Goal: Information Seeking & Learning: Understand process/instructions

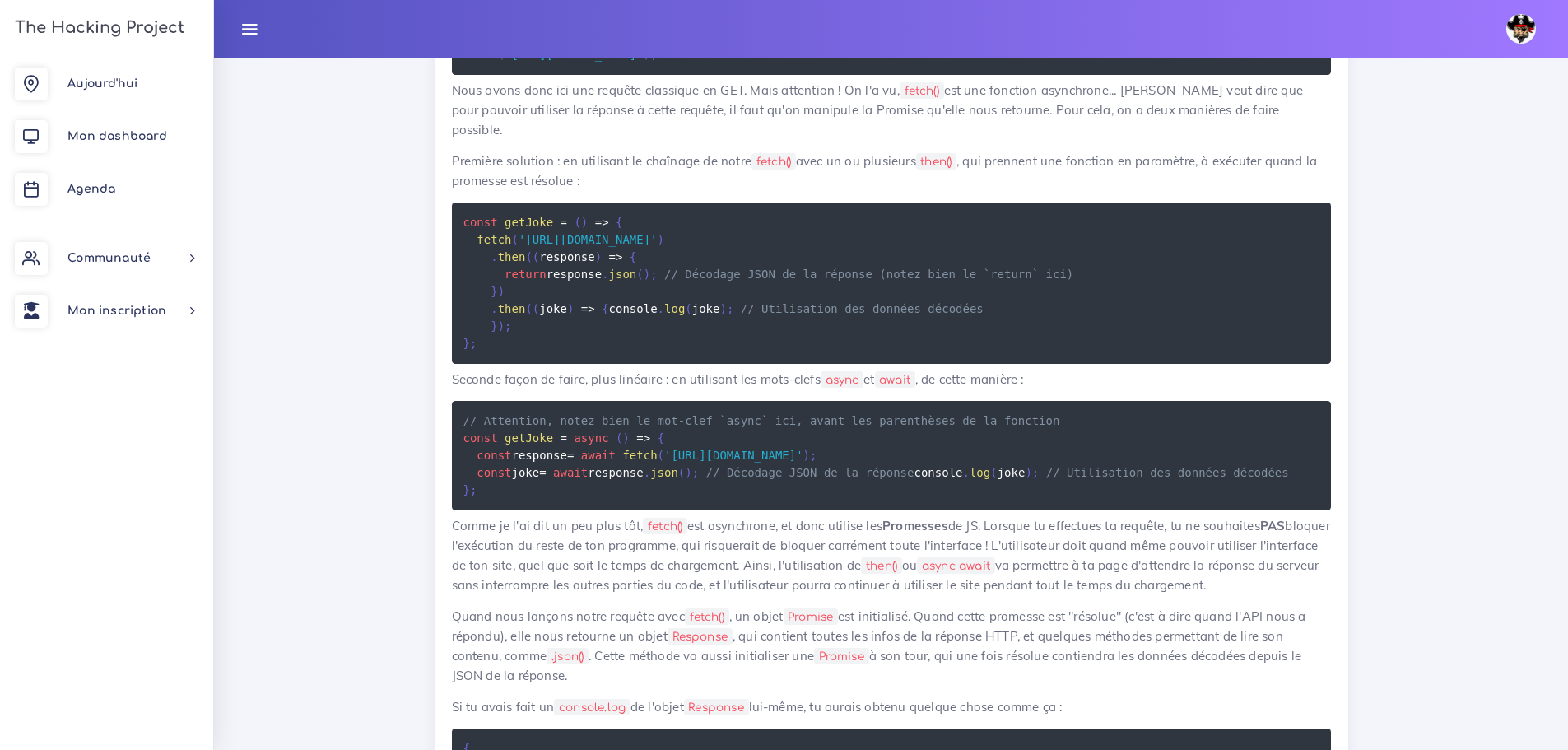
scroll to position [5020, 0]
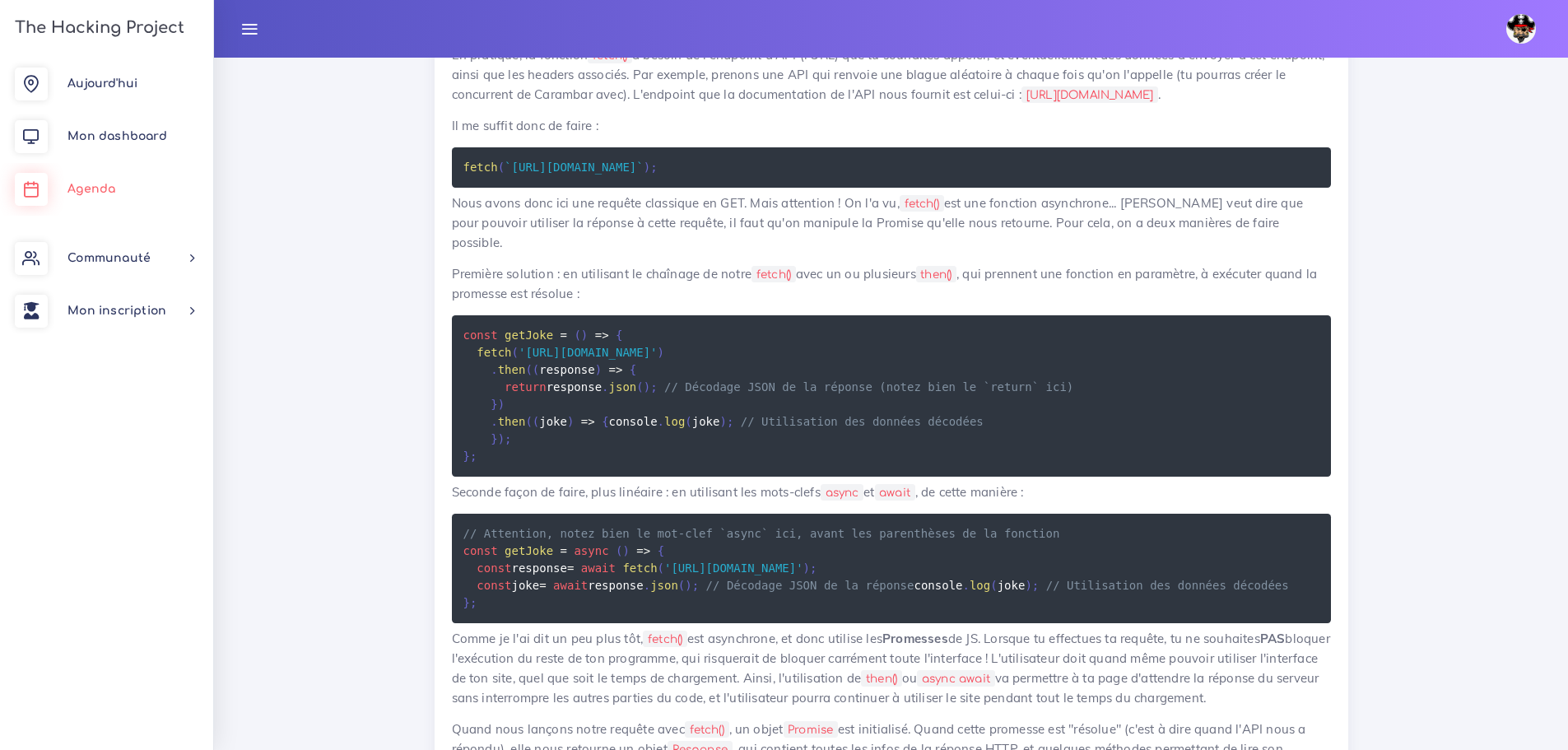
click at [104, 181] on link "Agenda" at bounding box center [107, 188] width 213 height 52
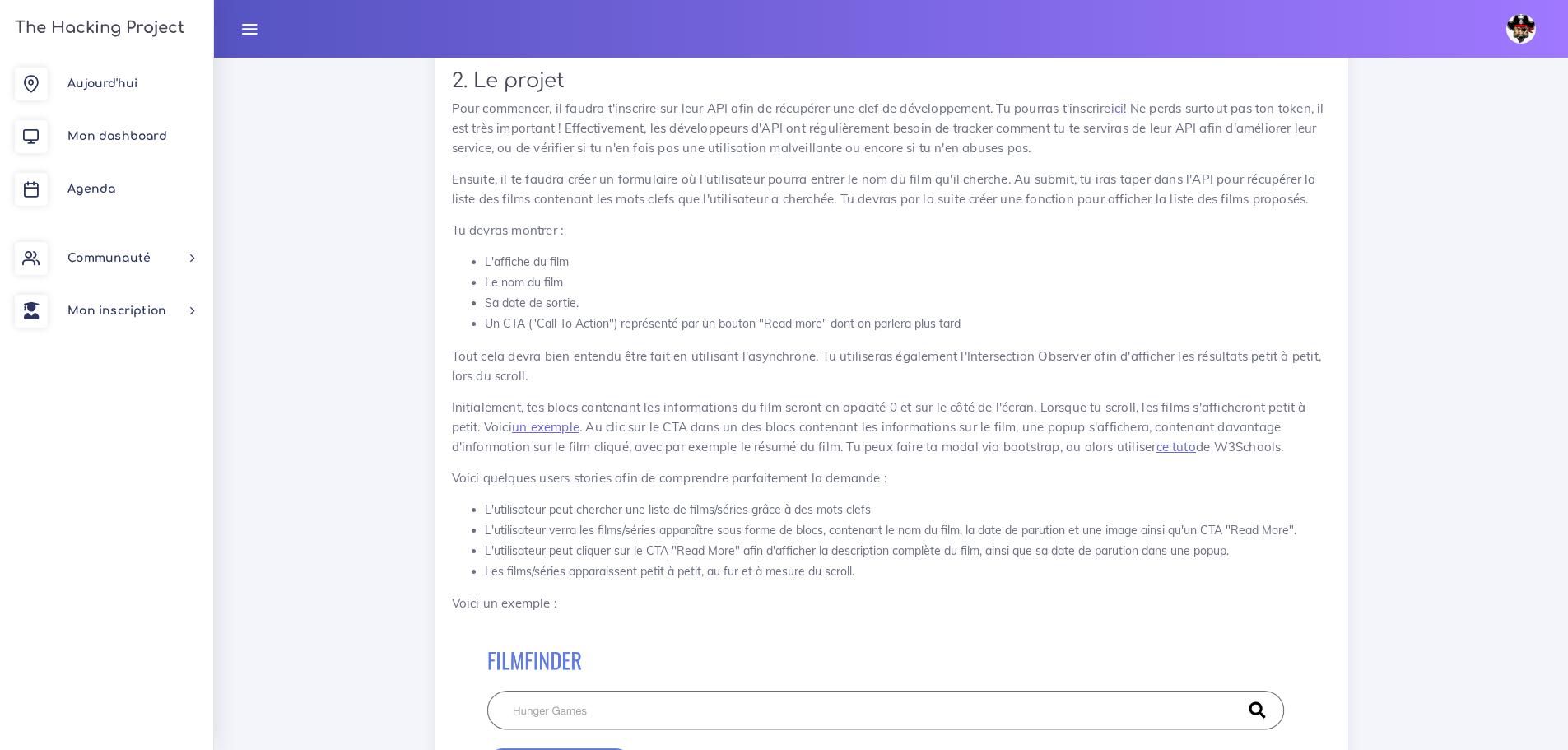
scroll to position [2963, 0]
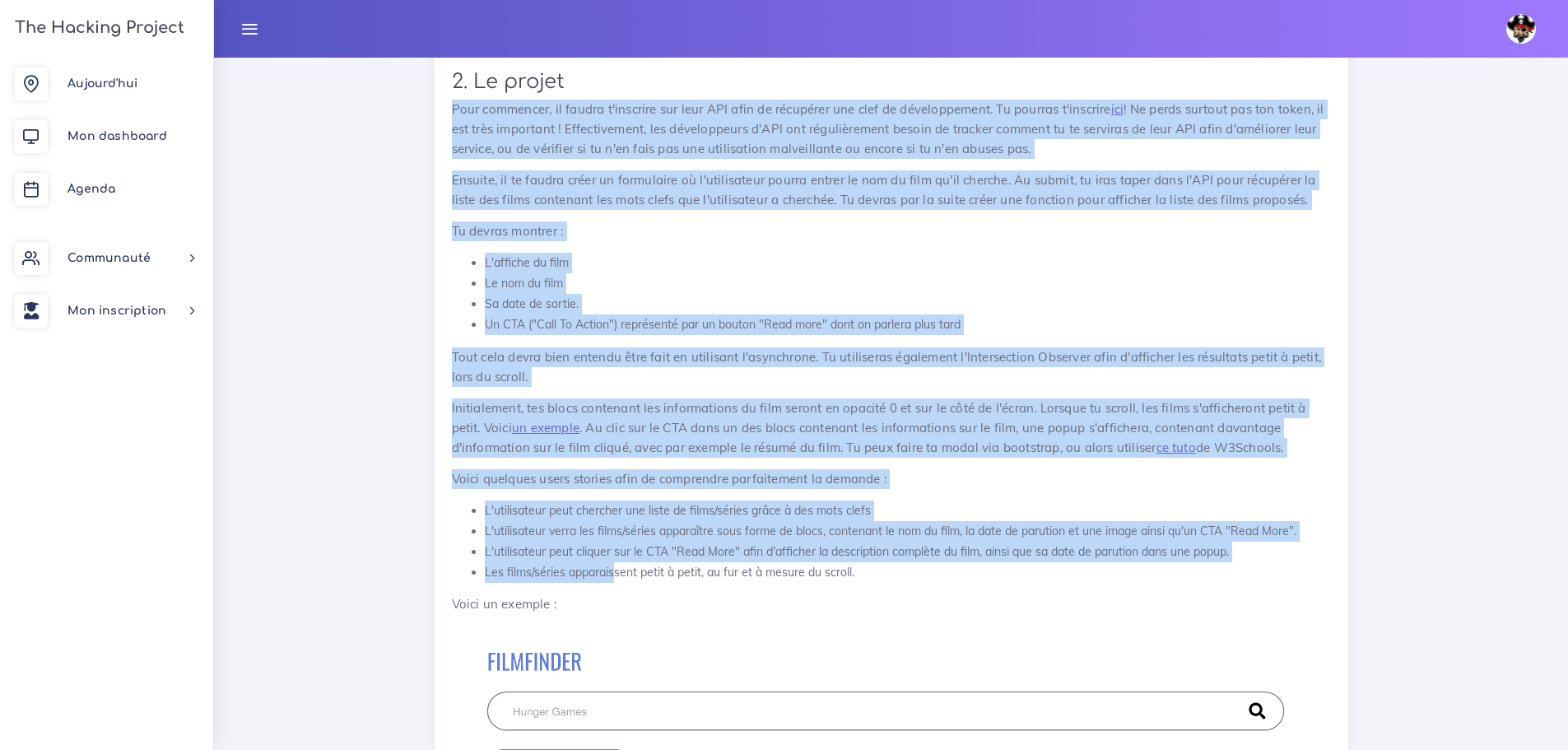
drag, startPoint x: 446, startPoint y: 106, endPoint x: 612, endPoint y: 581, distance: 503.2
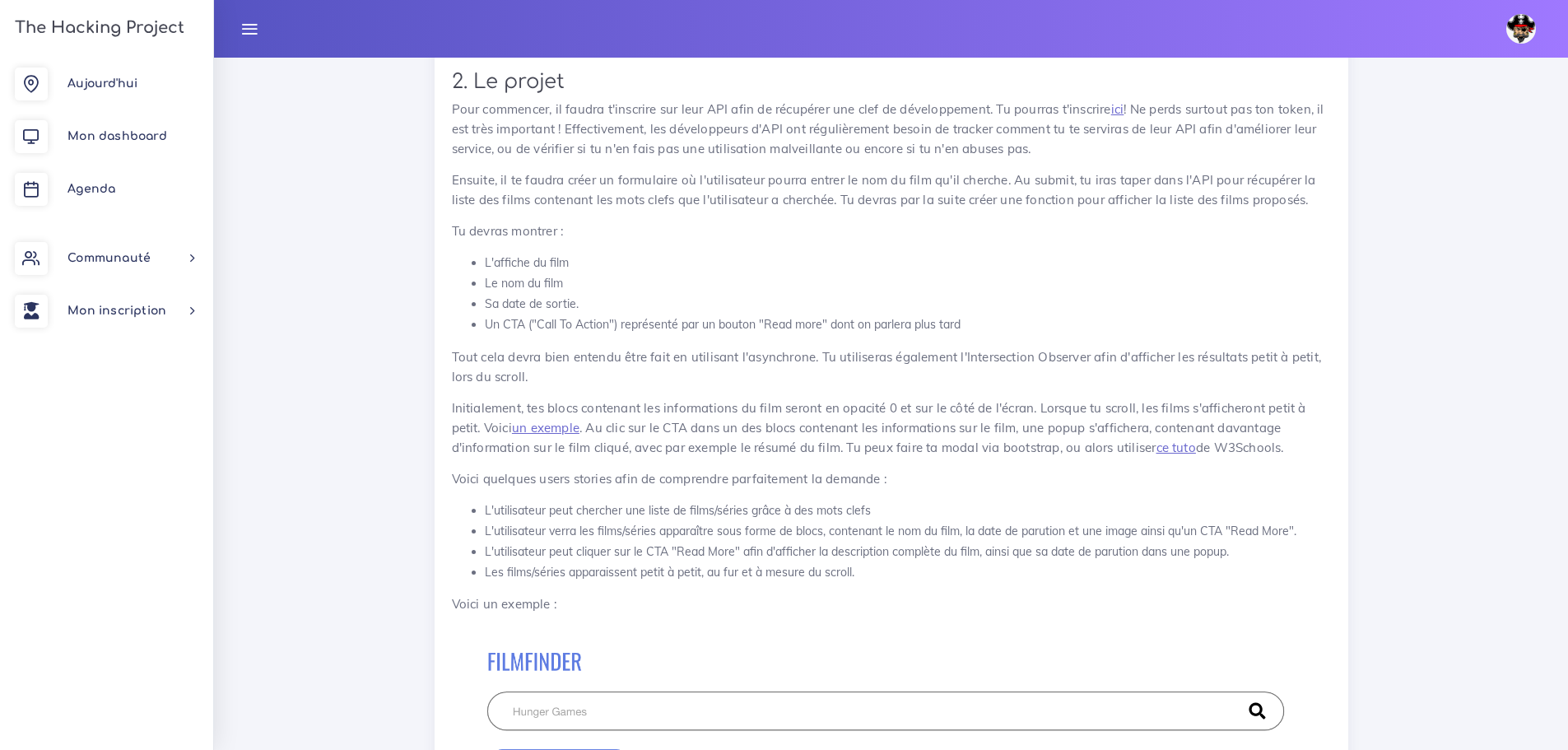
click at [685, 594] on p "Voici un exemple :" at bounding box center [891, 604] width 879 height 20
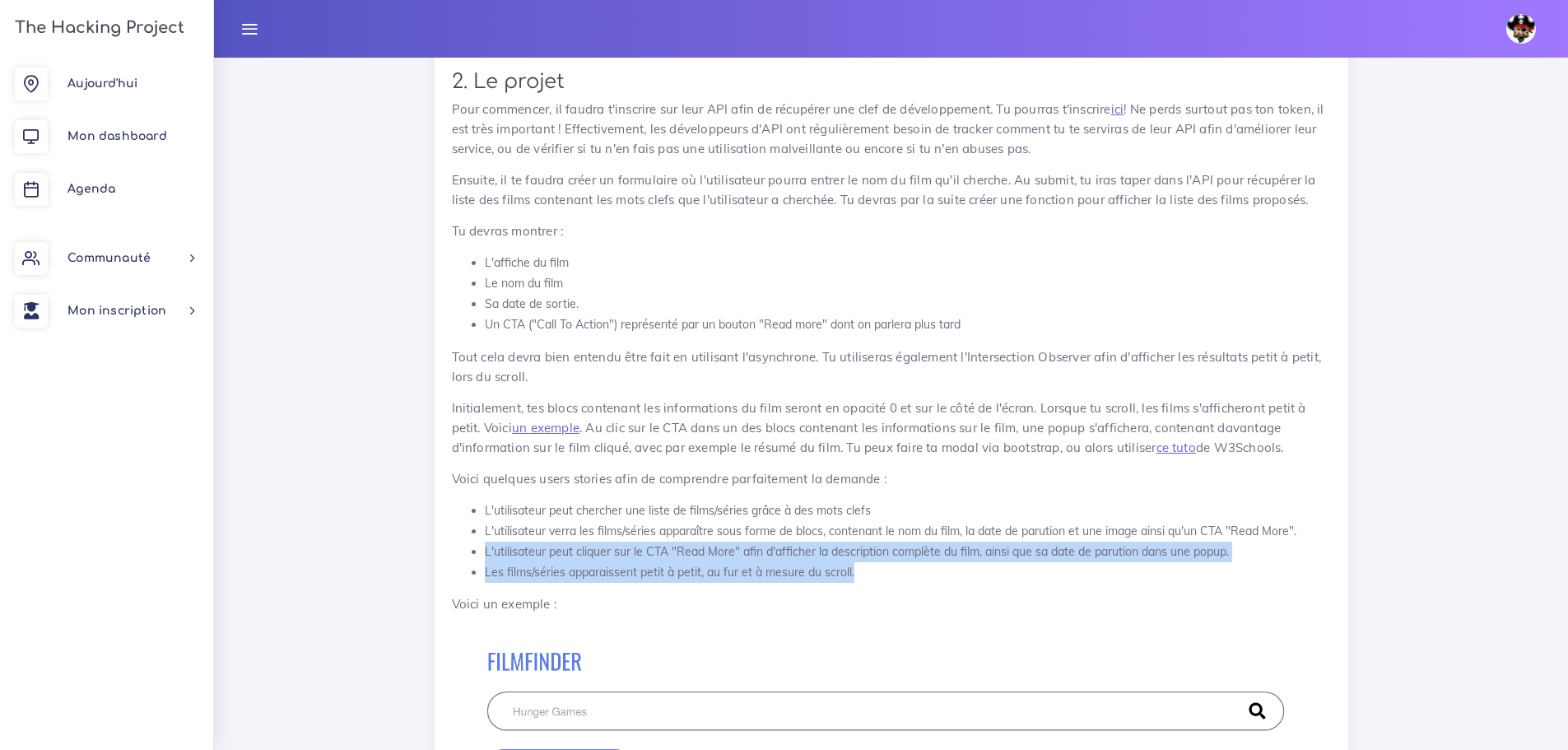
drag, startPoint x: 900, startPoint y: 575, endPoint x: 458, endPoint y: 556, distance: 442.4
click at [458, 556] on ul "L'utilisateur peut chercher une liste de films/séries grâce à des mots clefs L'…" at bounding box center [891, 542] width 879 height 83
copy ul "L'utilisateur peut cliquer sur le CTA "Read More" afin d'afficher la descriptio…"
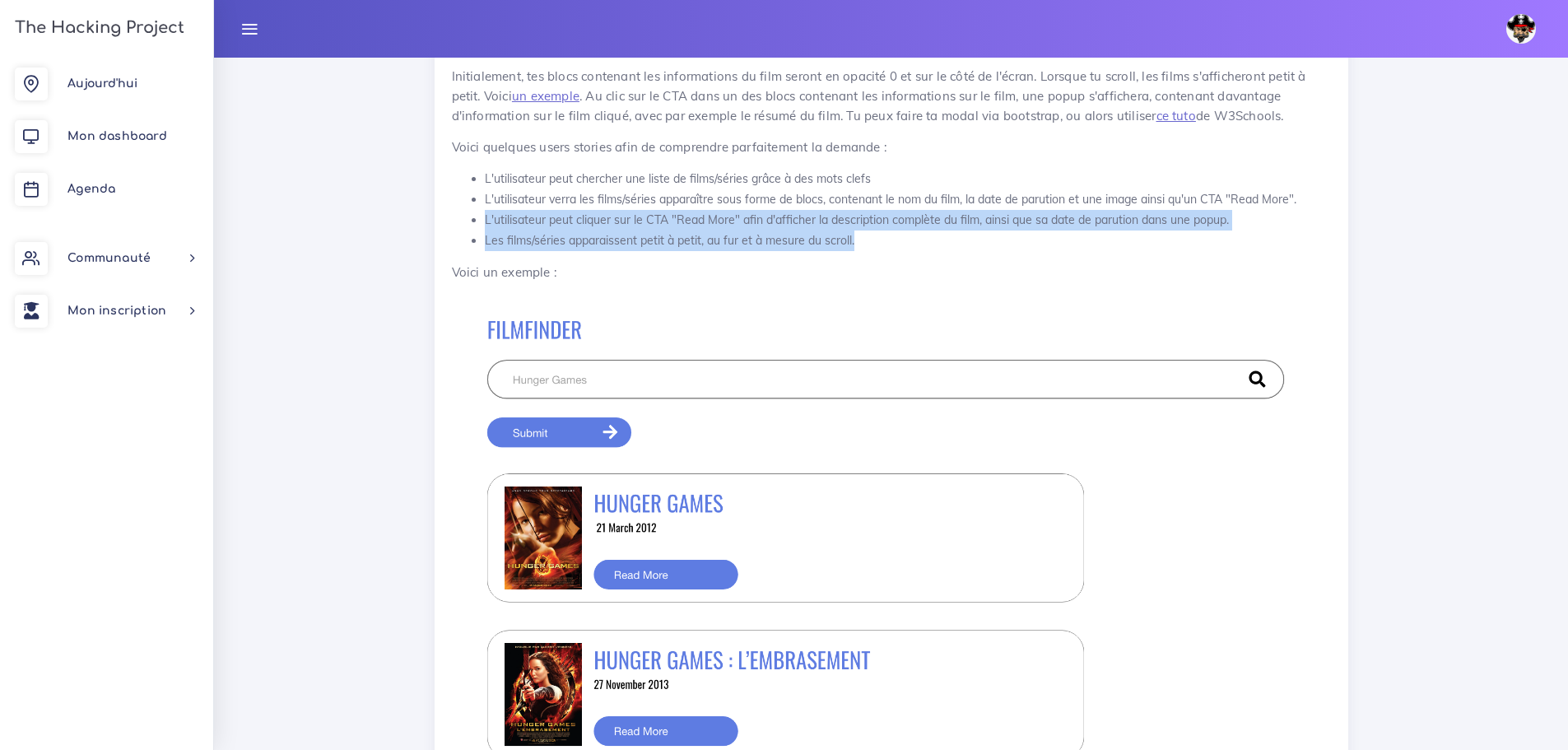
scroll to position [3292, 0]
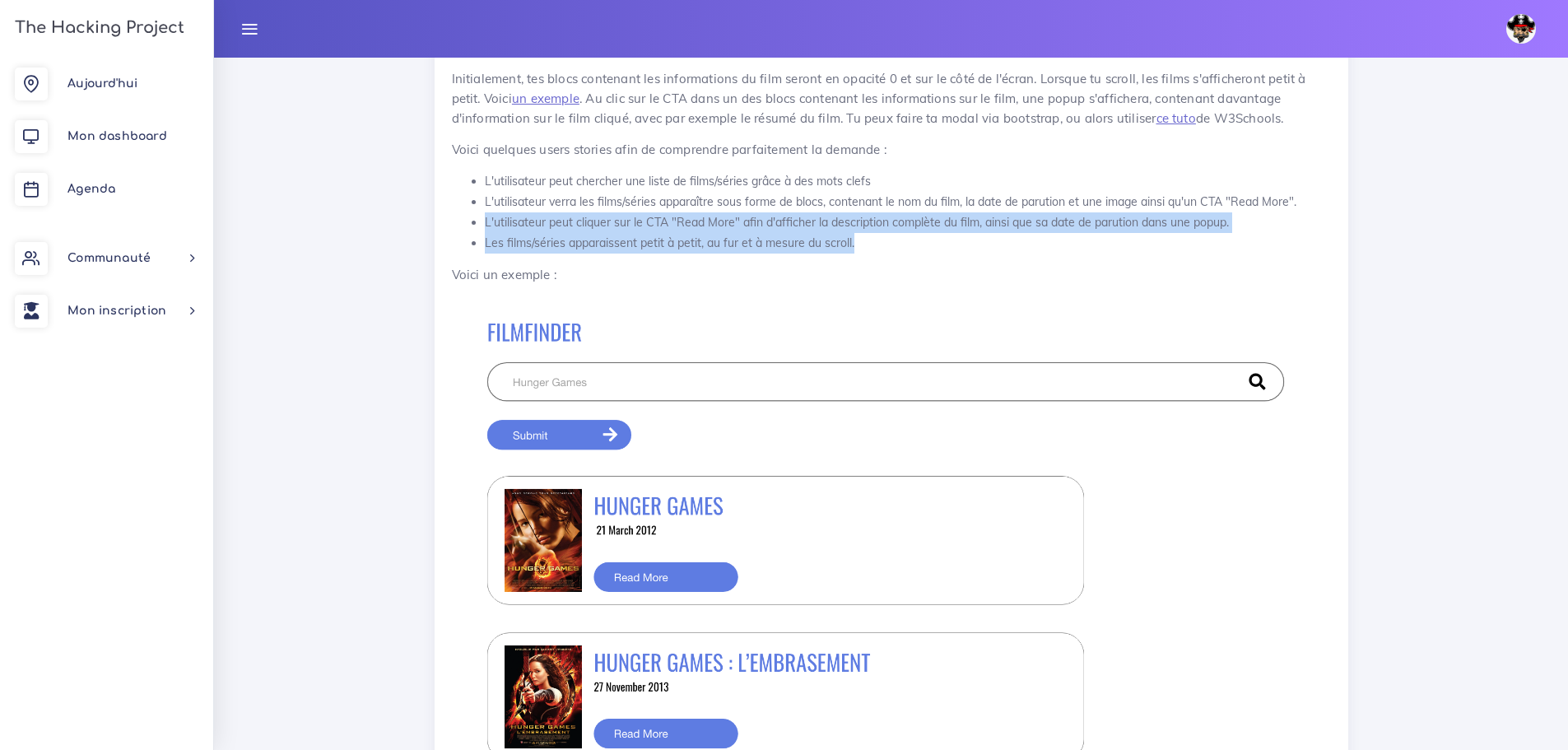
click at [748, 217] on li "L'utilisateur peut cliquer sur le CTA "Read More" afin d'afficher la descriptio…" at bounding box center [908, 223] width 846 height 21
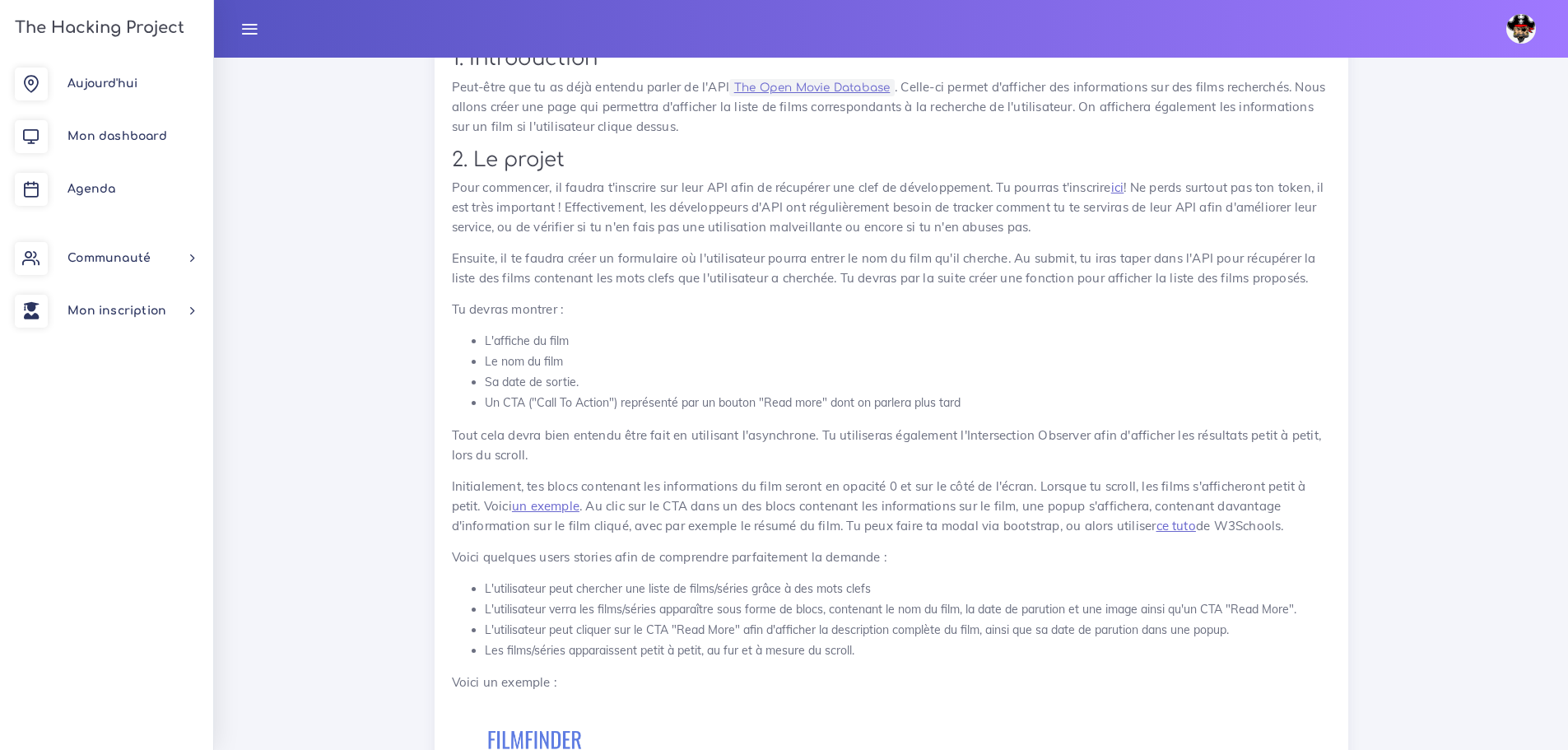
scroll to position [2880, 0]
click at [1159, 530] on link "ce tuto" at bounding box center [1176, 530] width 40 height 15
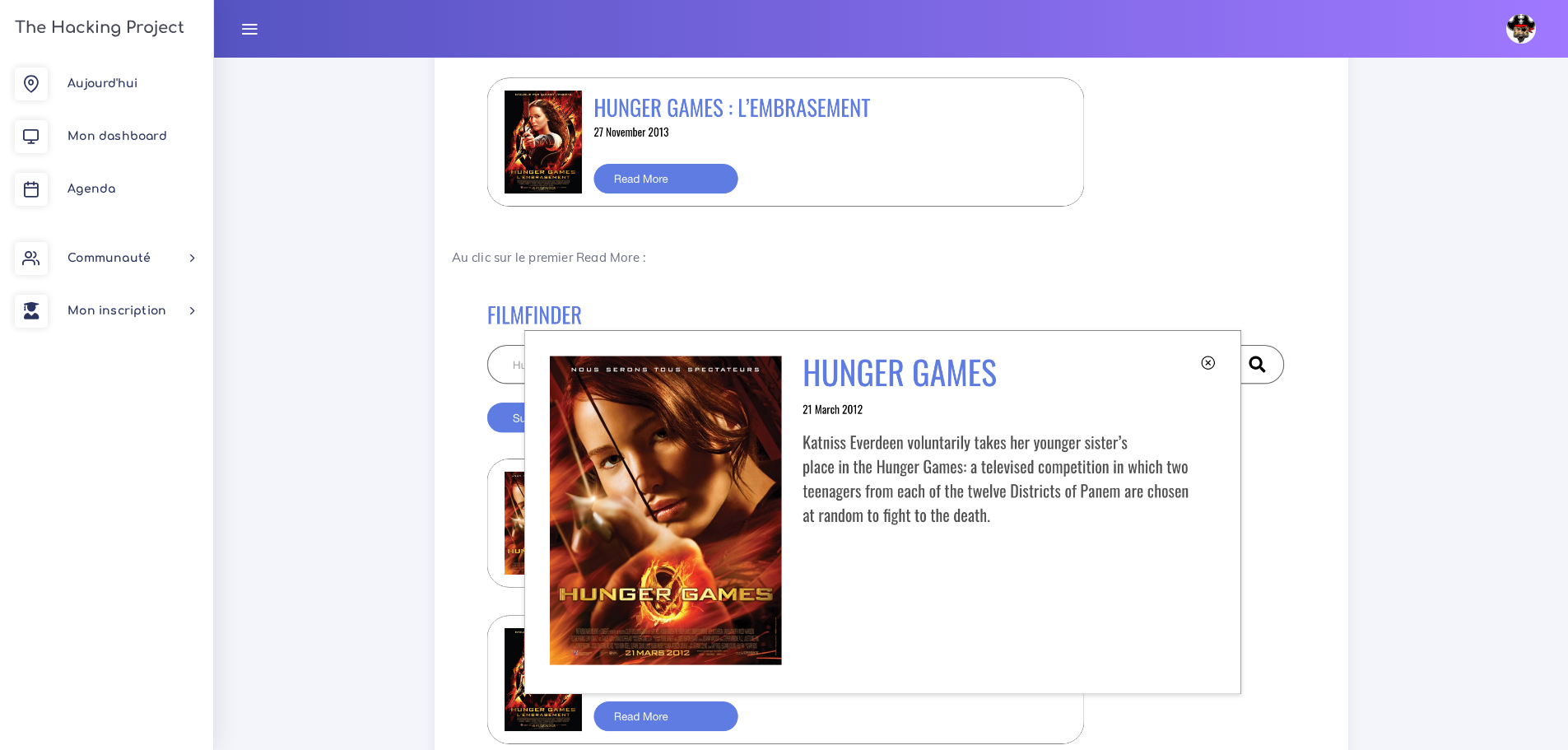
scroll to position [3868, 0]
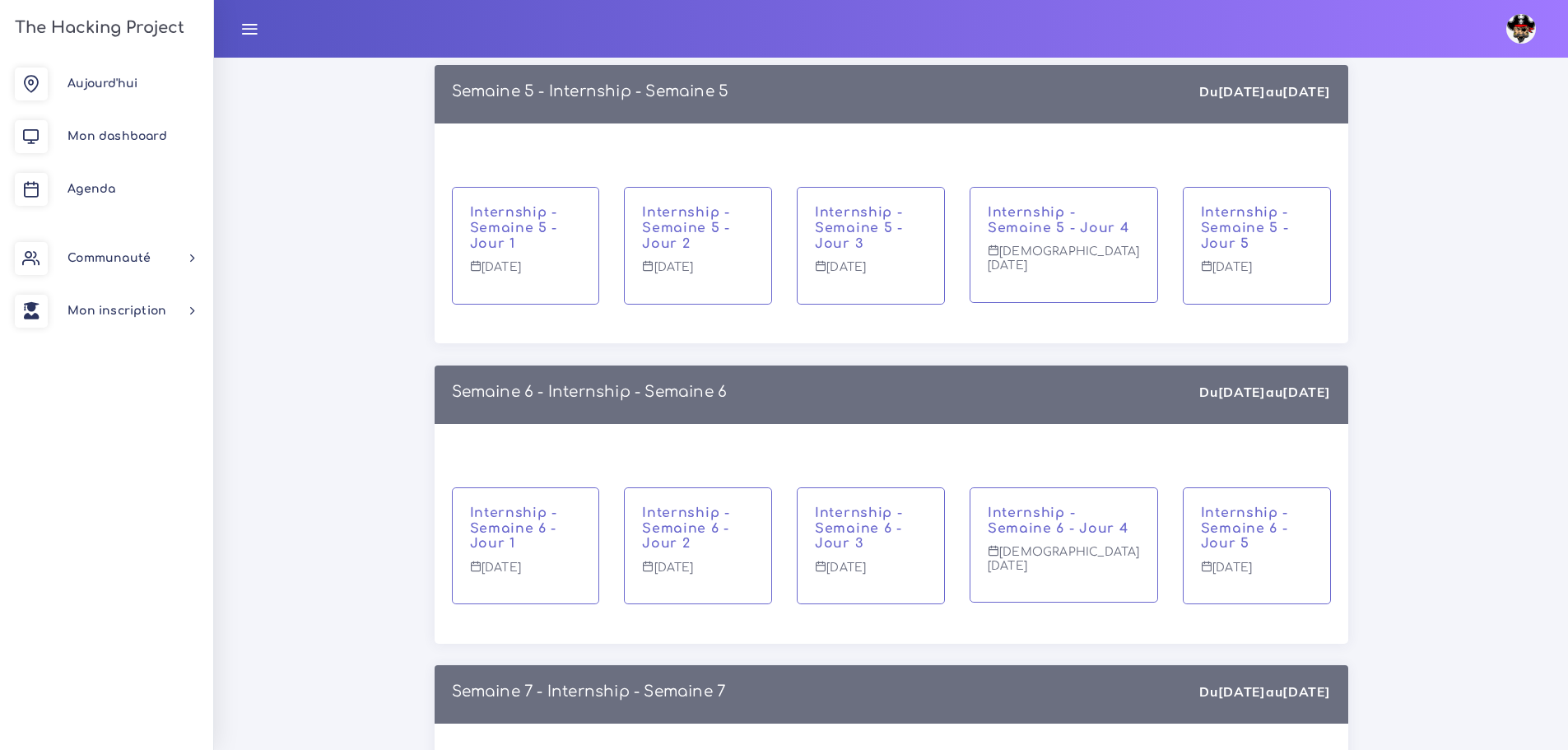
scroll to position [1893, 0]
